Goal: Information Seeking & Learning: Check status

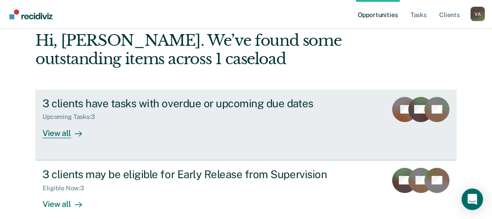
scroll to position [90, 0]
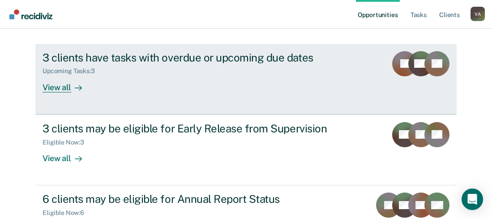
click at [51, 86] on div "View all" at bounding box center [68, 83] width 50 height 17
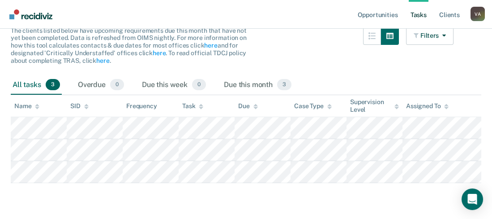
scroll to position [105, 0]
click at [424, 12] on link "Tasks" at bounding box center [419, 14] width 20 height 29
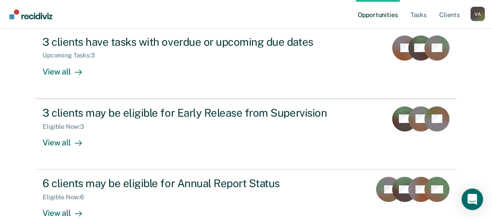
scroll to position [90, 0]
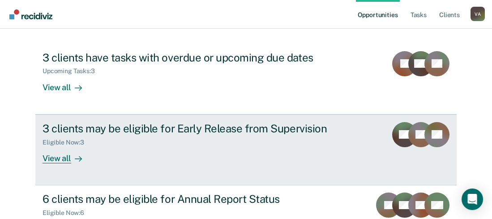
click at [54, 159] on div "View all" at bounding box center [68, 154] width 50 height 17
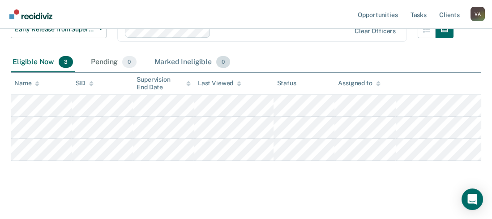
scroll to position [134, 0]
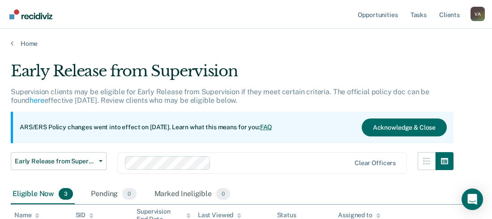
scroll to position [134, 0]
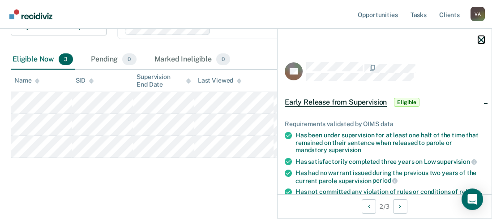
click at [481, 40] on icon "button" at bounding box center [482, 40] width 6 height 6
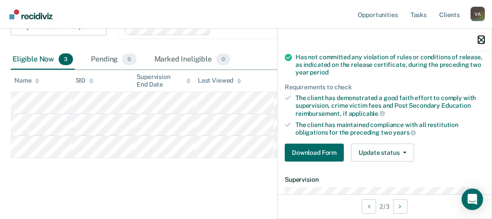
click at [483, 39] on icon "button" at bounding box center [482, 40] width 6 height 6
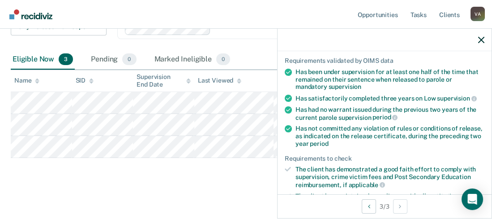
scroll to position [44, 0]
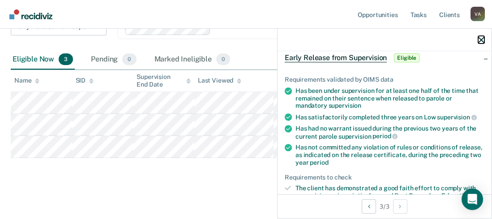
click at [482, 40] on icon "button" at bounding box center [482, 40] width 6 height 6
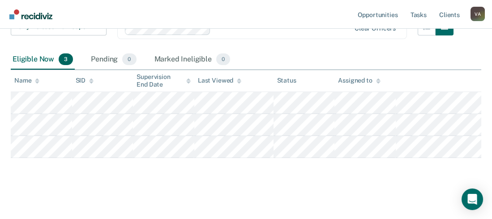
scroll to position [90, 0]
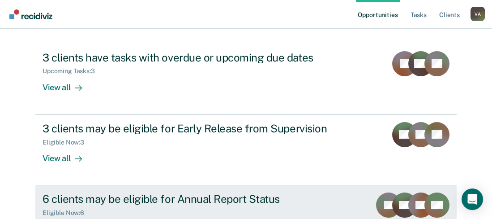
click at [137, 201] on div "6 clients may be eligible for Annual Report Status" at bounding box center [200, 198] width 315 height 13
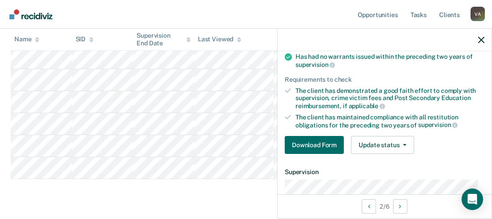
scroll to position [44, 0]
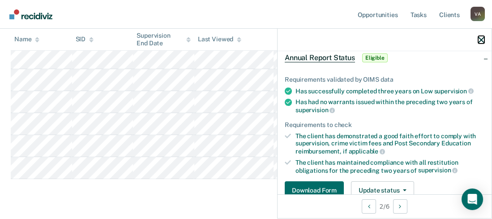
click at [483, 40] on icon "button" at bounding box center [482, 40] width 6 height 6
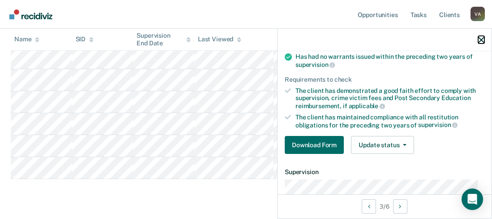
click at [481, 39] on icon "button" at bounding box center [482, 40] width 6 height 6
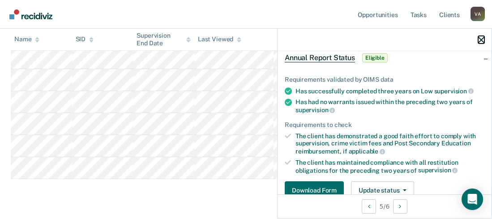
click at [479, 39] on icon "button" at bounding box center [482, 40] width 6 height 6
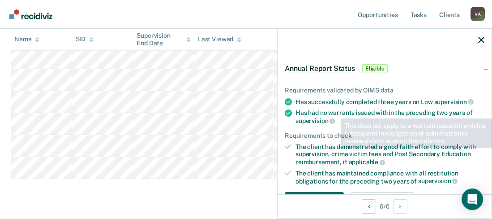
scroll to position [31, 0]
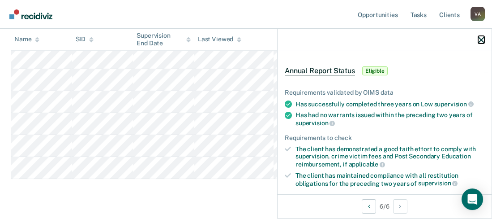
click at [480, 38] on icon "button" at bounding box center [482, 40] width 6 height 6
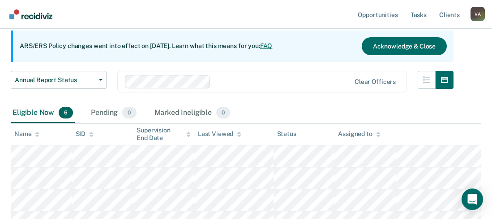
scroll to position [134, 0]
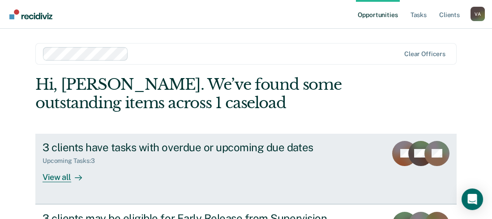
click at [59, 178] on div "View all" at bounding box center [68, 172] width 50 height 17
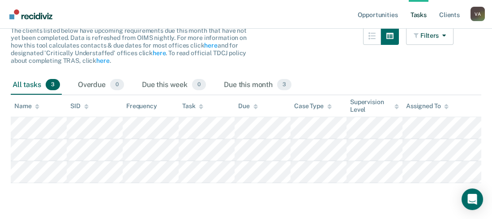
scroll to position [105, 0]
